Goal: Task Accomplishment & Management: Use online tool/utility

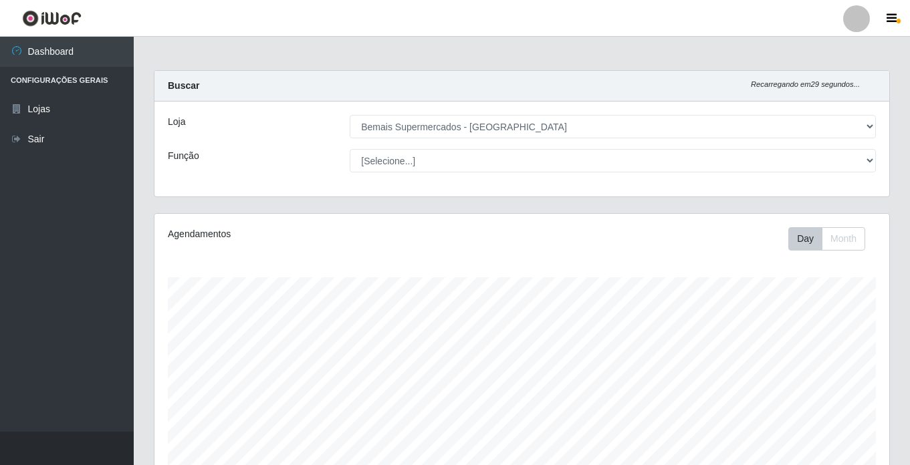
select select "250"
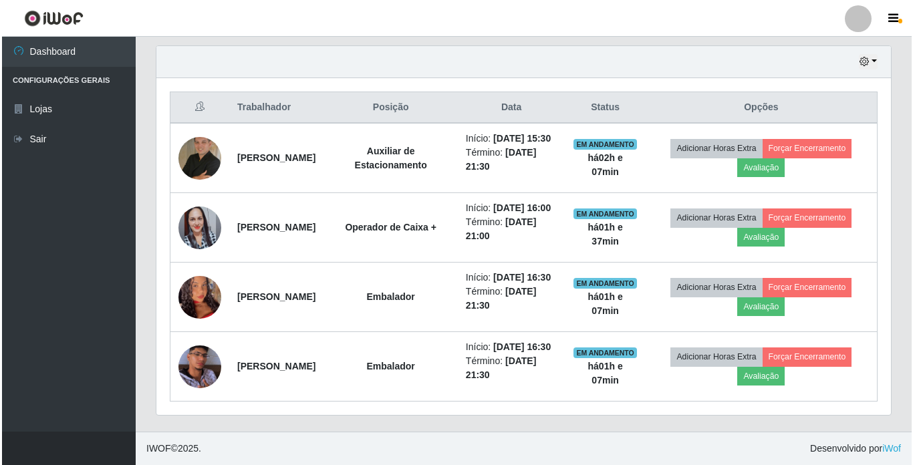
scroll to position [277, 734]
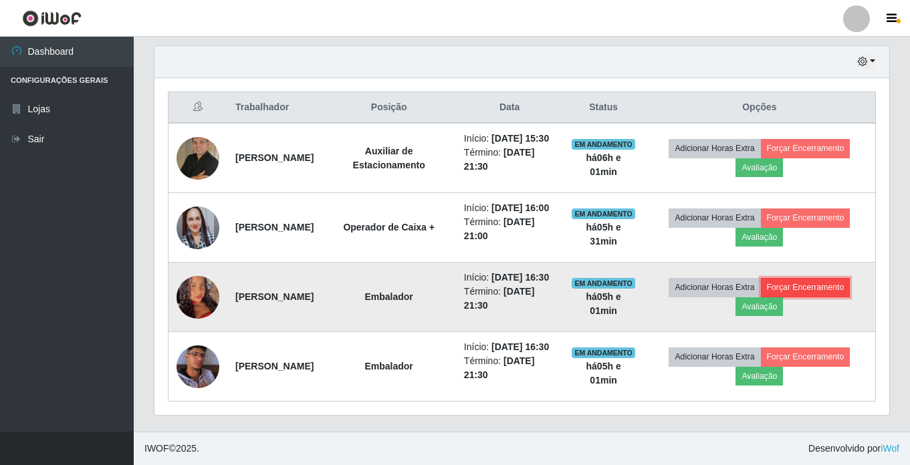
click at [817, 278] on button "Forçar Encerramento" at bounding box center [805, 287] width 90 height 19
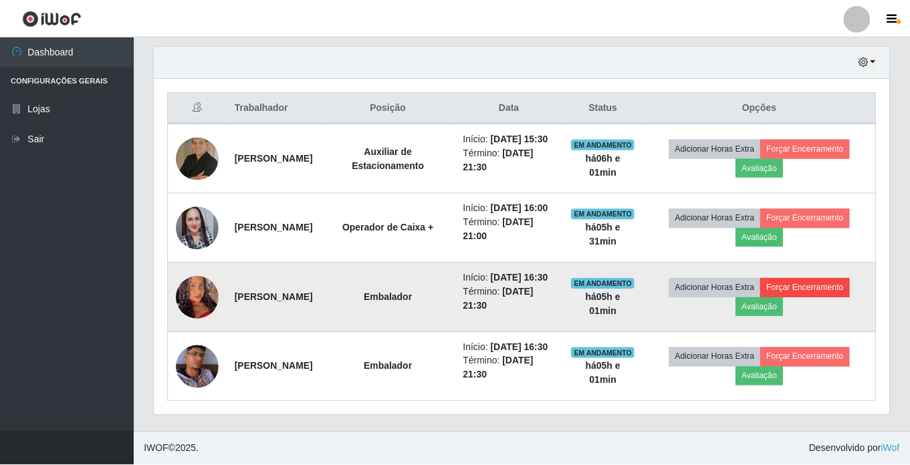
scroll to position [277, 728]
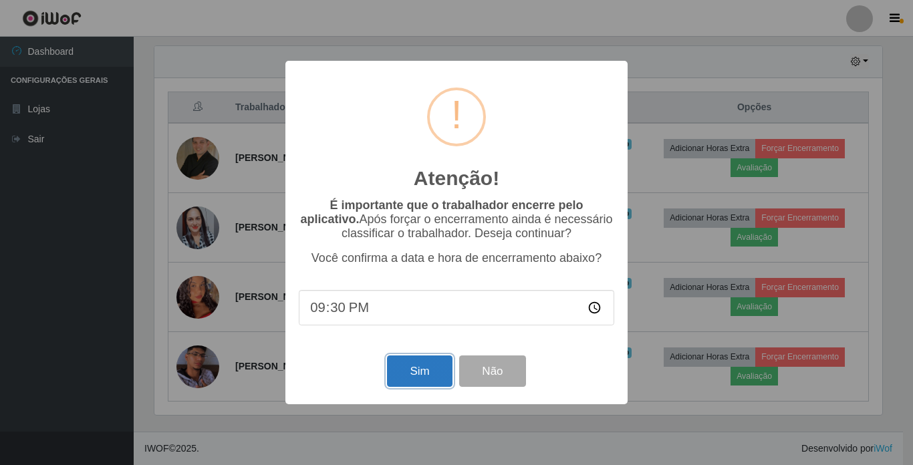
click at [416, 374] on button "Sim" at bounding box center [419, 371] width 65 height 31
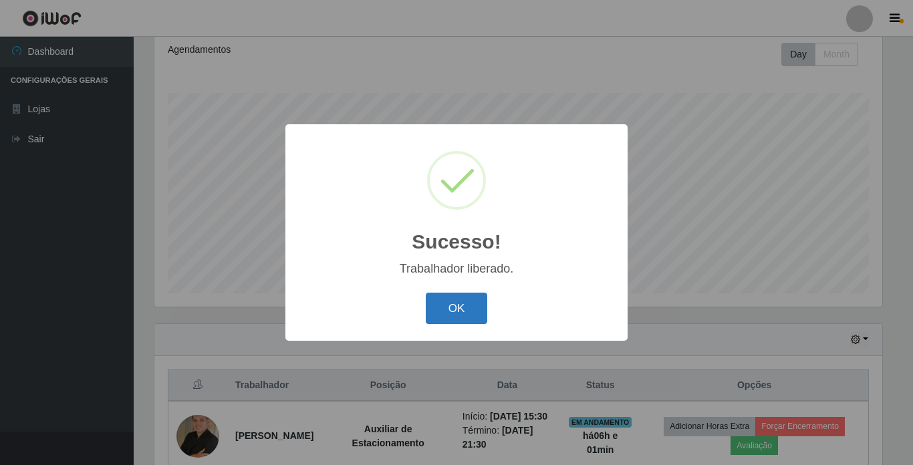
click at [442, 306] on button "OK" at bounding box center [457, 308] width 62 height 31
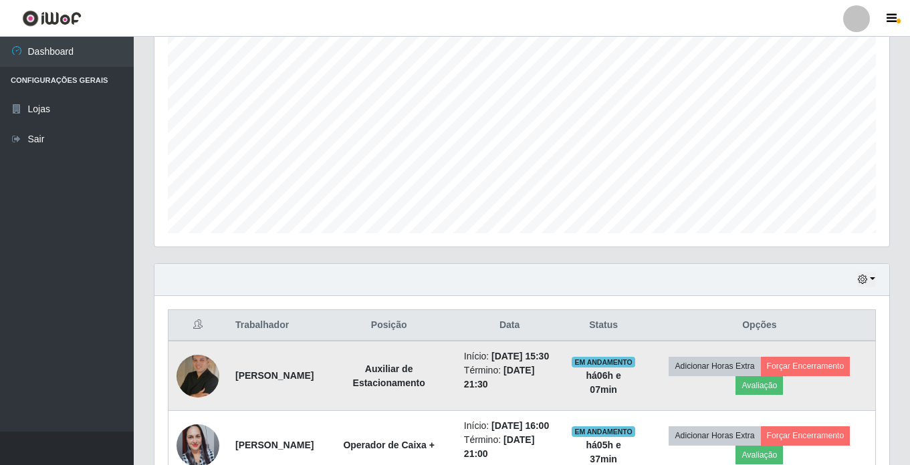
scroll to position [435, 0]
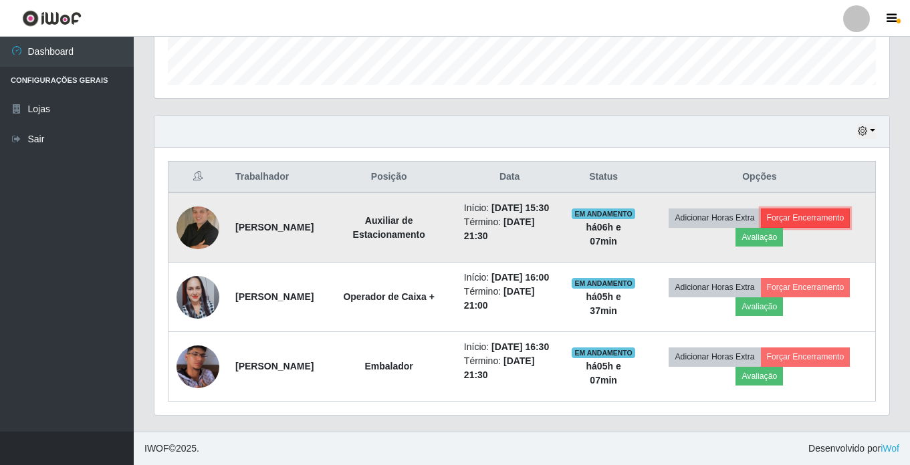
click at [850, 208] on button "Forçar Encerramento" at bounding box center [805, 217] width 90 height 19
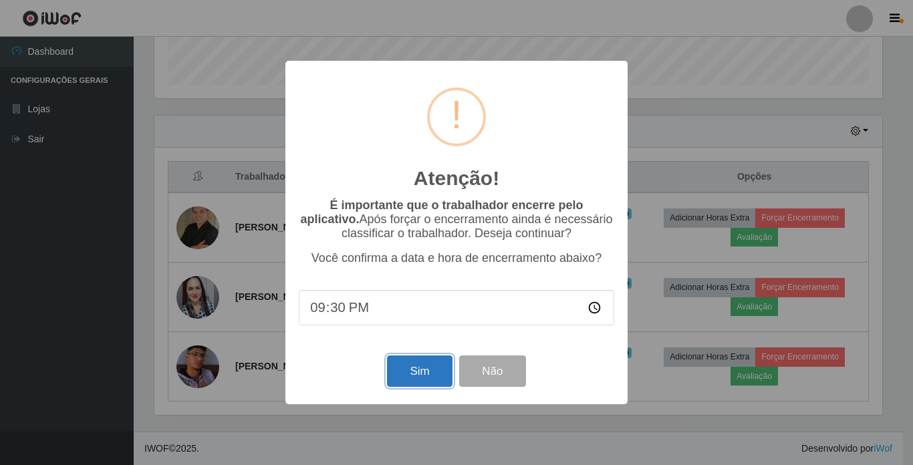
click at [419, 371] on button "Sim" at bounding box center [419, 371] width 65 height 31
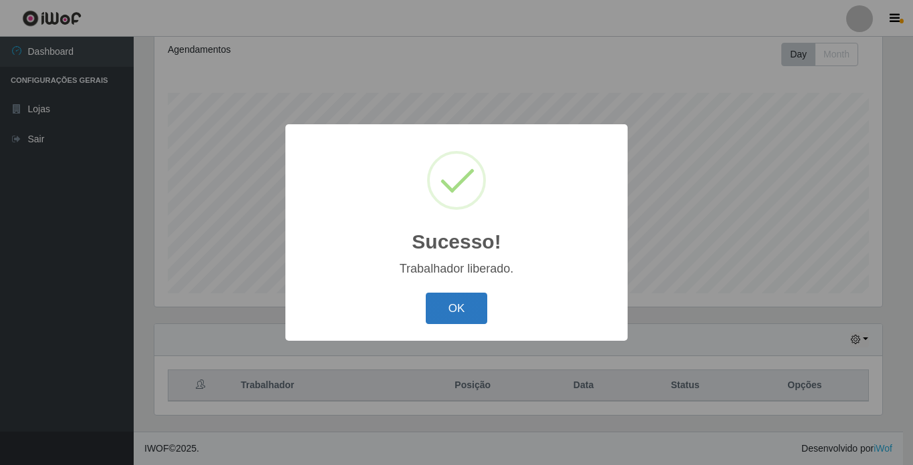
click at [454, 303] on button "OK" at bounding box center [457, 308] width 62 height 31
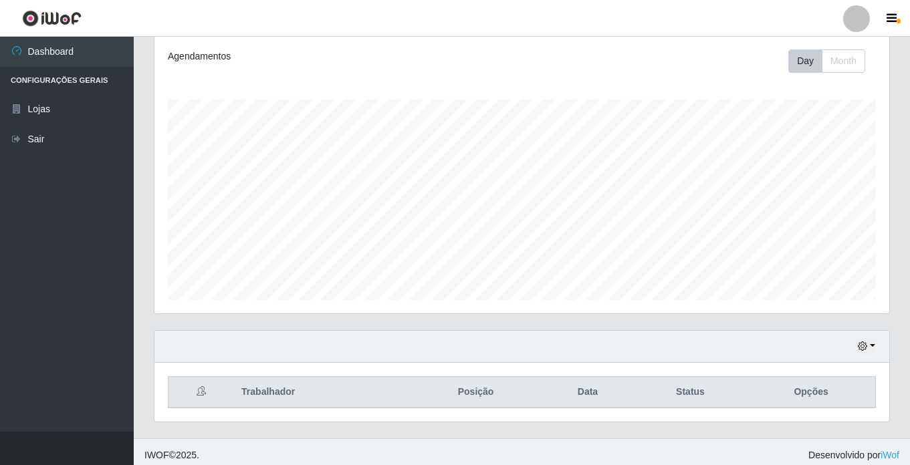
scroll to position [184, 0]
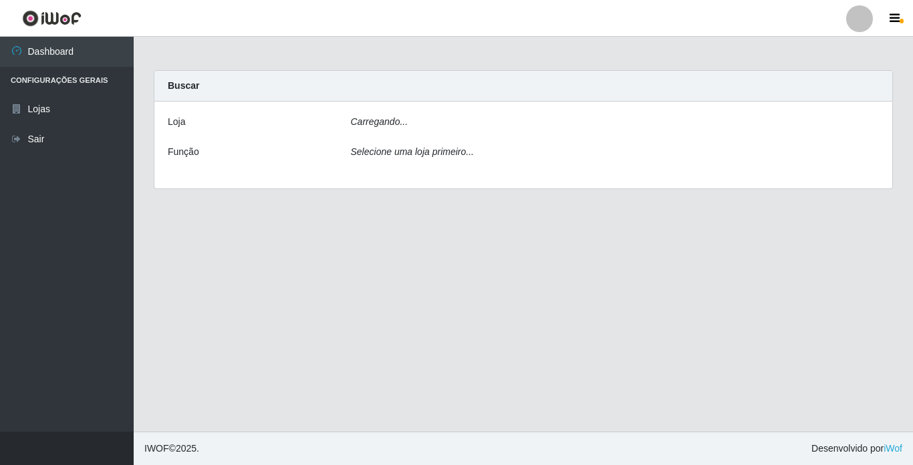
click at [476, 122] on div "Carregando..." at bounding box center [615, 124] width 549 height 19
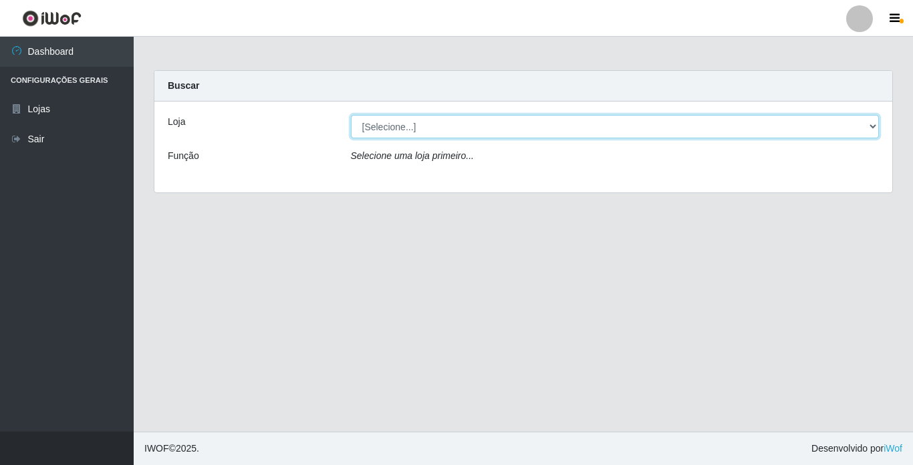
click at [482, 124] on select "[Selecione...] Bemais Supermercados - Cidade Universitária" at bounding box center [615, 126] width 529 height 23
select select "250"
click at [351, 115] on select "[Selecione...] Bemais Supermercados - [GEOGRAPHIC_DATA]" at bounding box center [615, 126] width 529 height 23
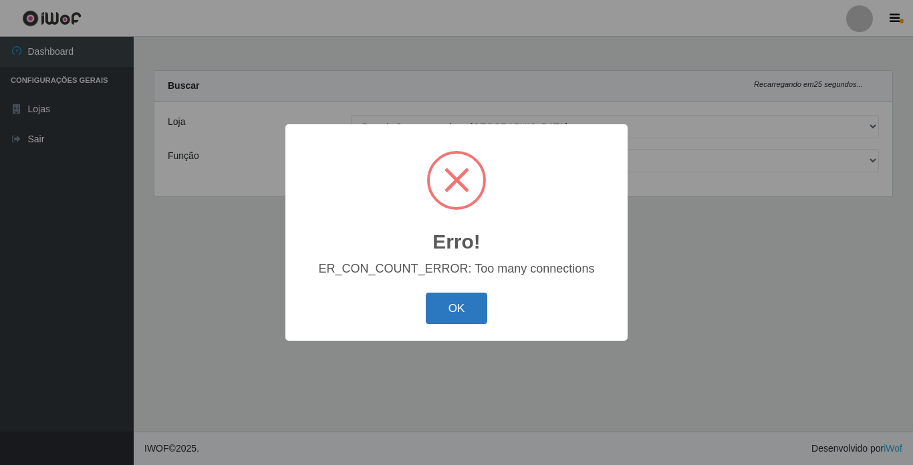
click at [452, 304] on button "OK" at bounding box center [457, 308] width 62 height 31
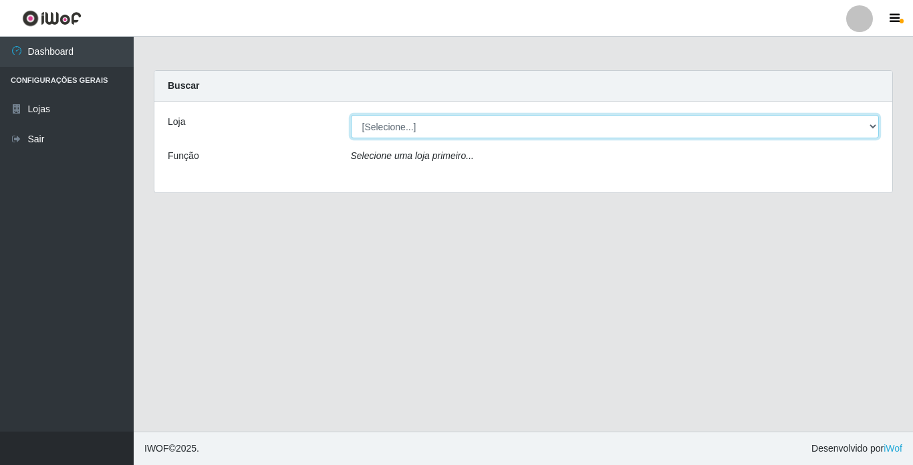
drag, startPoint x: 501, startPoint y: 128, endPoint x: 503, endPoint y: 135, distance: 7.0
click at [501, 128] on select "[Selecione...] Bemais Supermercados - Cidade Universitária" at bounding box center [615, 126] width 529 height 23
select select "250"
click at [351, 115] on select "[Selecione...] Bemais Supermercados - [GEOGRAPHIC_DATA]" at bounding box center [615, 126] width 529 height 23
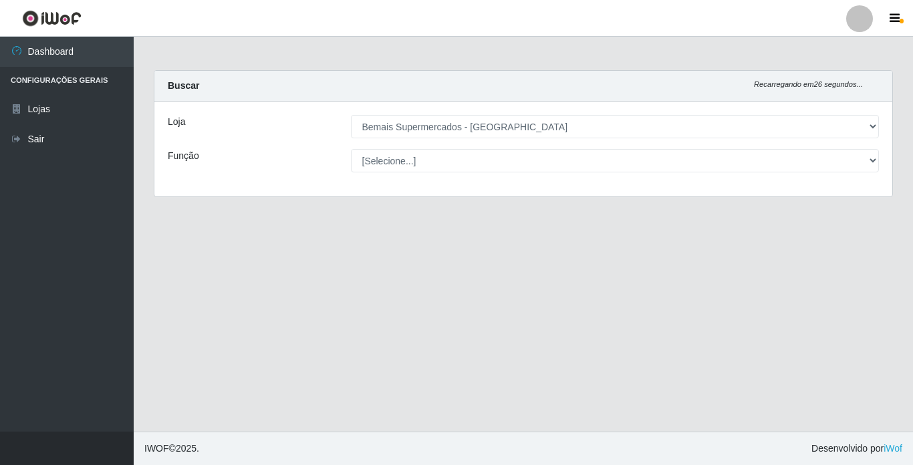
click at [768, 194] on div "Loja [Selecione...] Bemais Supermercados - Cidade Universitária Função [Selecio…" at bounding box center [523, 149] width 738 height 95
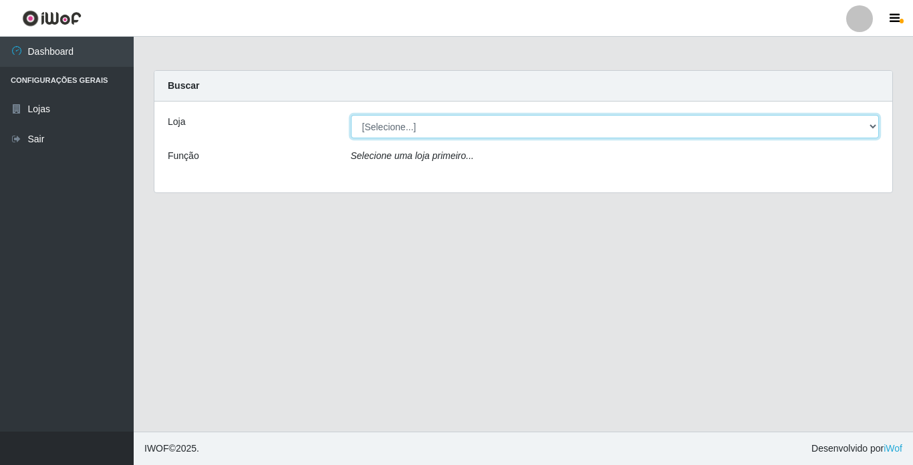
click at [460, 132] on select "[Selecione...] Bemais Supermercados - [GEOGRAPHIC_DATA]" at bounding box center [615, 126] width 529 height 23
select select "250"
click at [351, 115] on select "[Selecione...] Bemais Supermercados - [GEOGRAPHIC_DATA]" at bounding box center [615, 126] width 529 height 23
click at [418, 126] on select "[Selecione...] Bemais Supermercados - [GEOGRAPHIC_DATA]" at bounding box center [615, 126] width 529 height 23
select select "250"
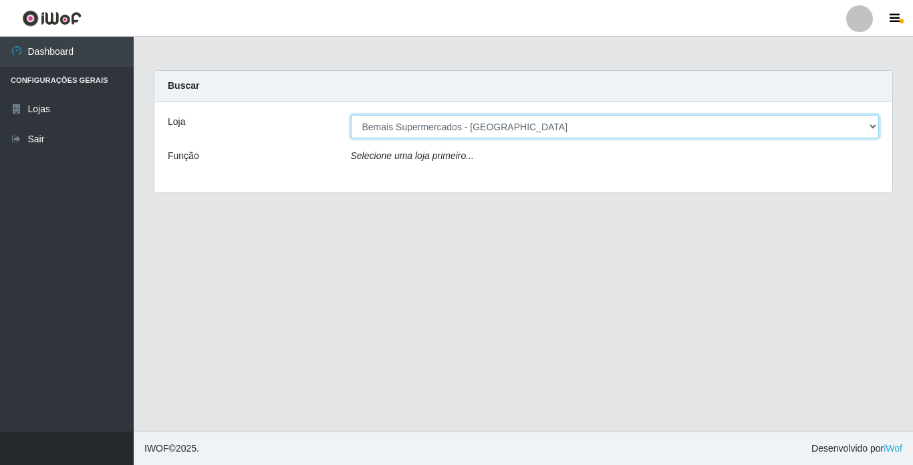
click at [351, 115] on select "[Selecione...] Bemais Supermercados - [GEOGRAPHIC_DATA]" at bounding box center [615, 126] width 529 height 23
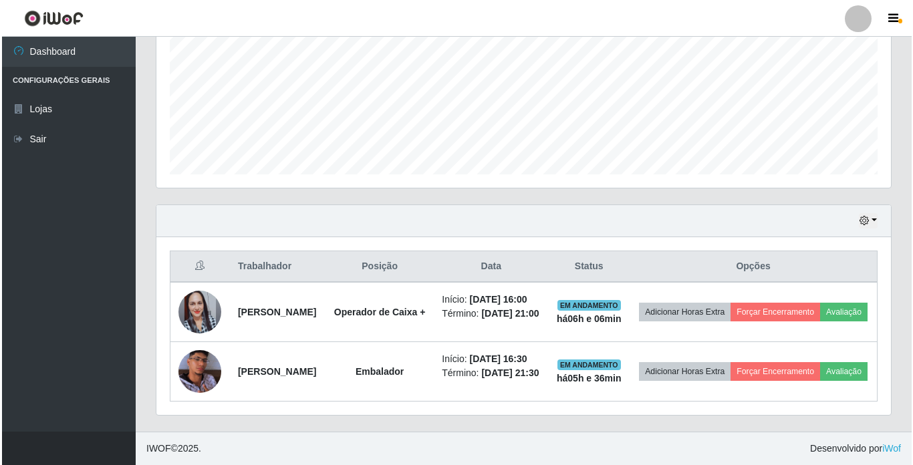
scroll to position [352, 0]
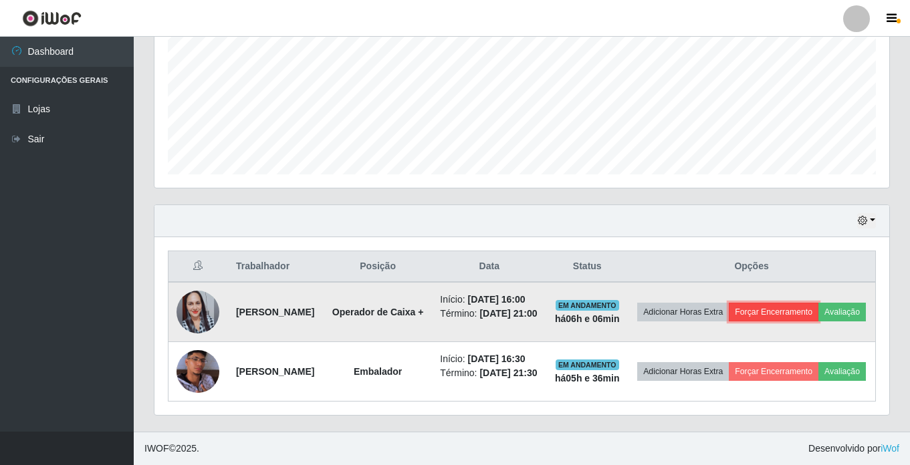
click at [818, 303] on button "Forçar Encerramento" at bounding box center [773, 312] width 90 height 19
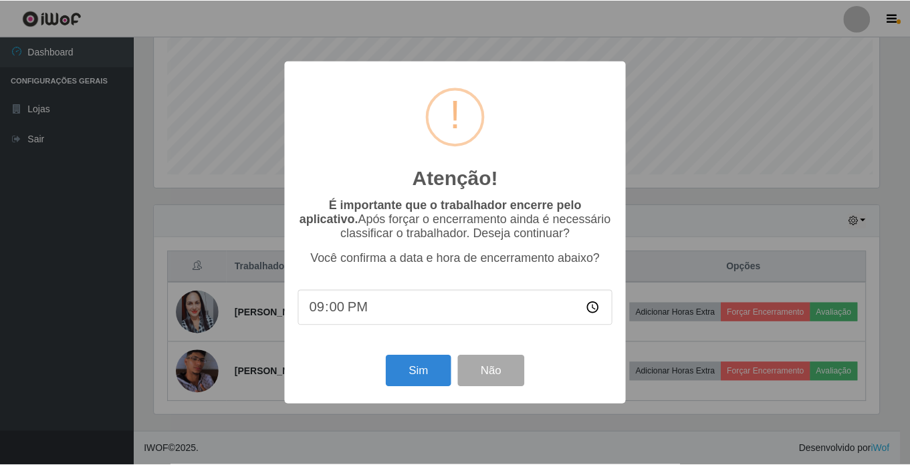
scroll to position [277, 728]
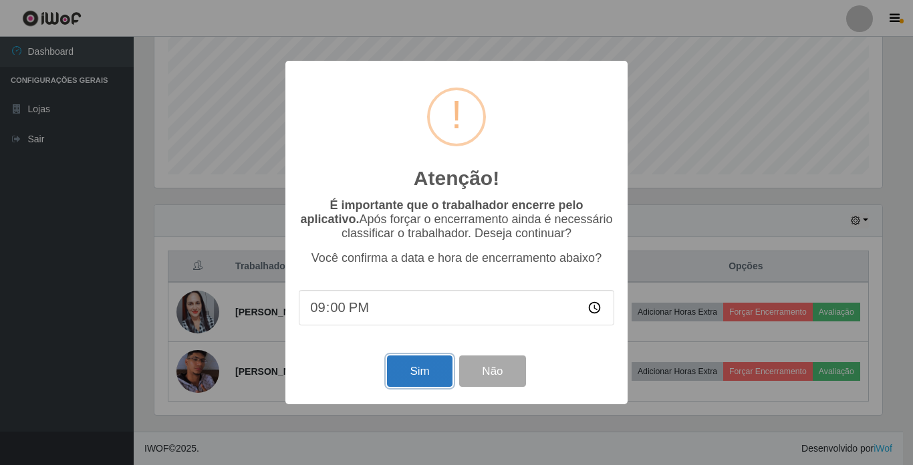
click at [406, 368] on button "Sim" at bounding box center [419, 371] width 65 height 31
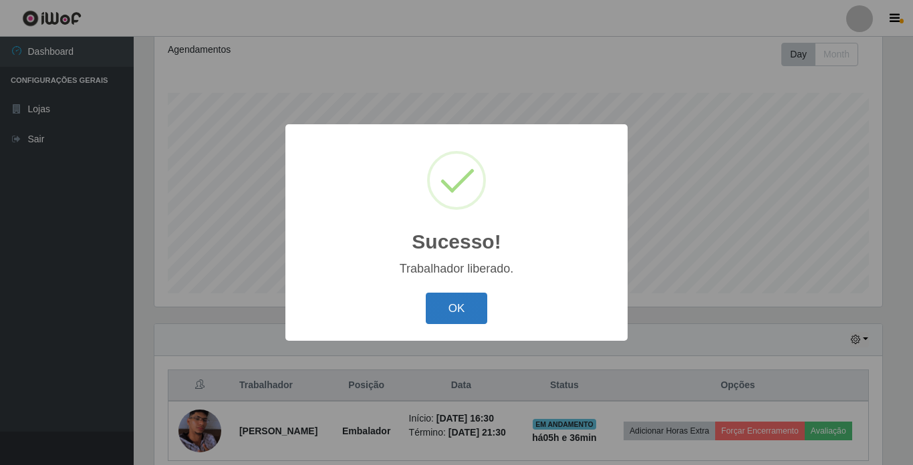
click at [451, 308] on button "OK" at bounding box center [457, 308] width 62 height 31
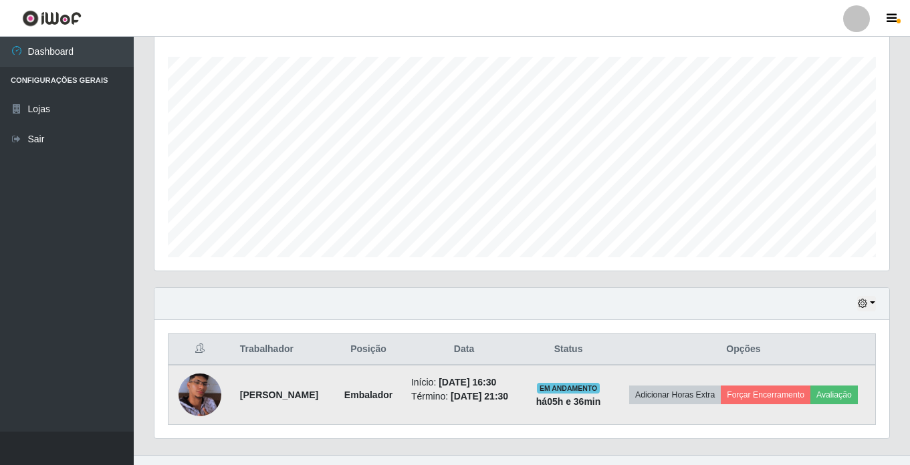
scroll to position [254, 0]
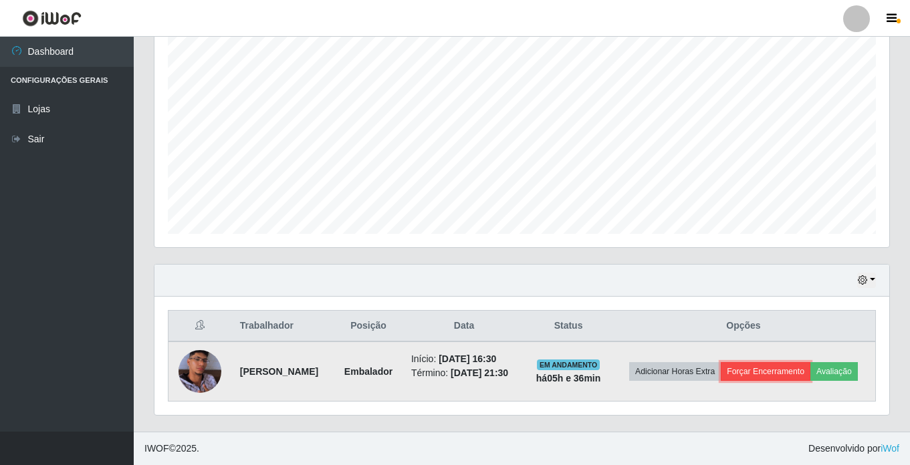
click at [809, 362] on button "Forçar Encerramento" at bounding box center [765, 371] width 90 height 19
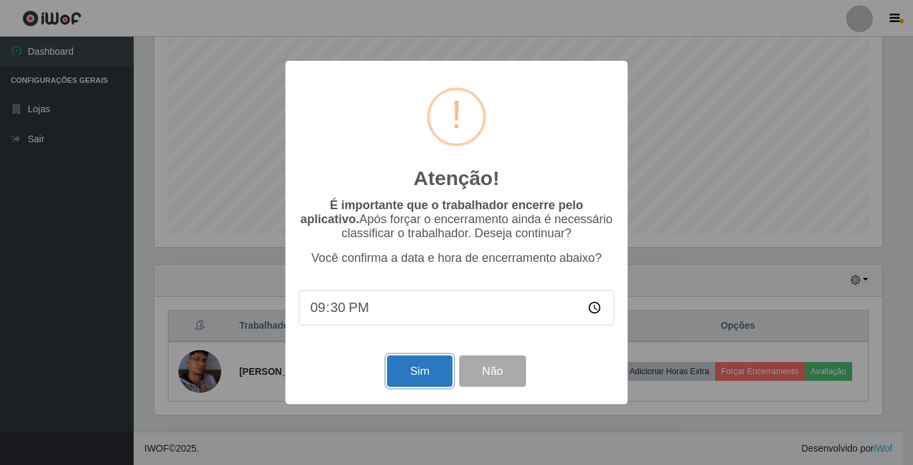
click at [399, 372] on button "Sim" at bounding box center [419, 371] width 65 height 31
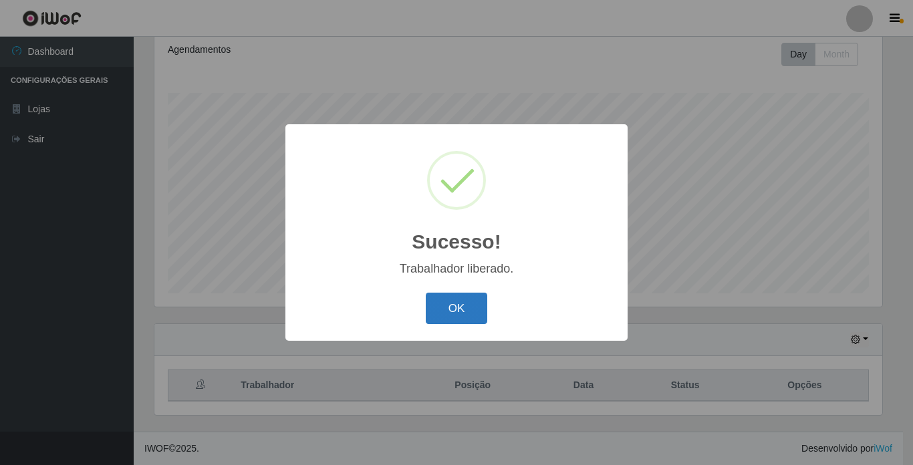
click at [461, 314] on button "OK" at bounding box center [457, 308] width 62 height 31
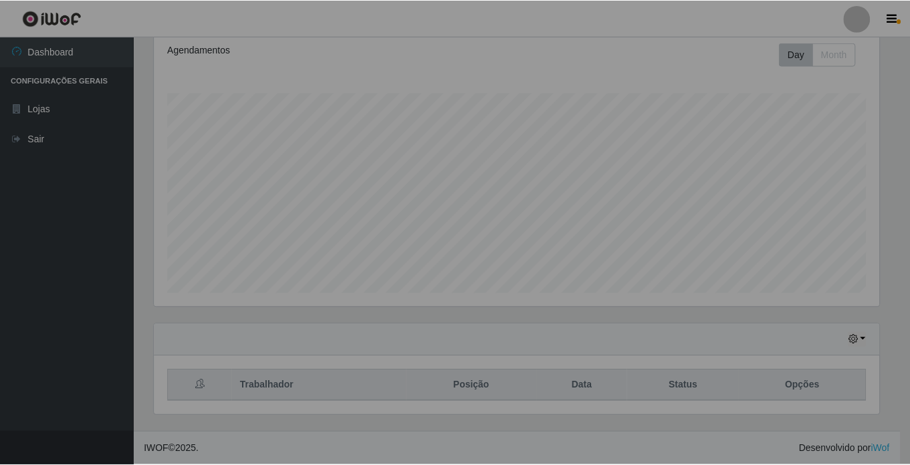
scroll to position [277, 734]
